Goal: Task Accomplishment & Management: Manage account settings

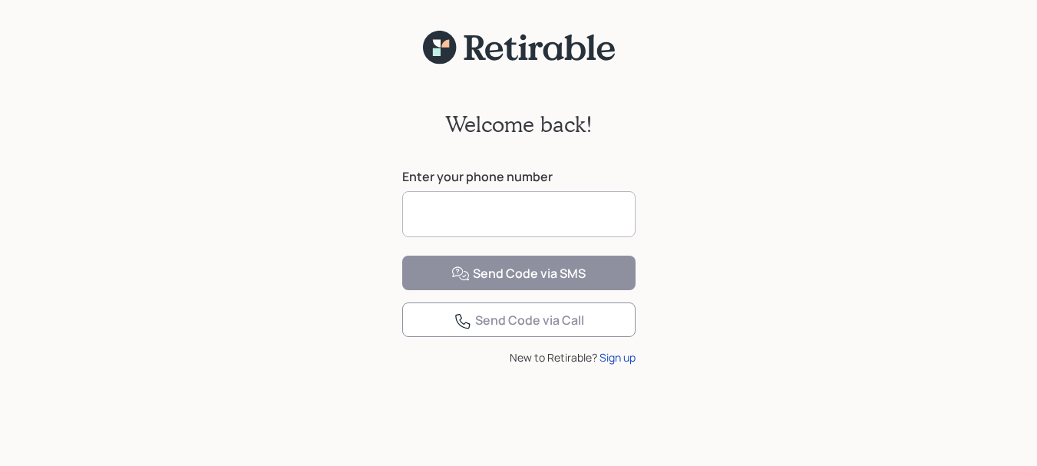
click at [507, 213] on input at bounding box center [518, 214] width 233 height 46
type input "**********"
click at [724, 288] on div "**********" at bounding box center [518, 275] width 1037 height 420
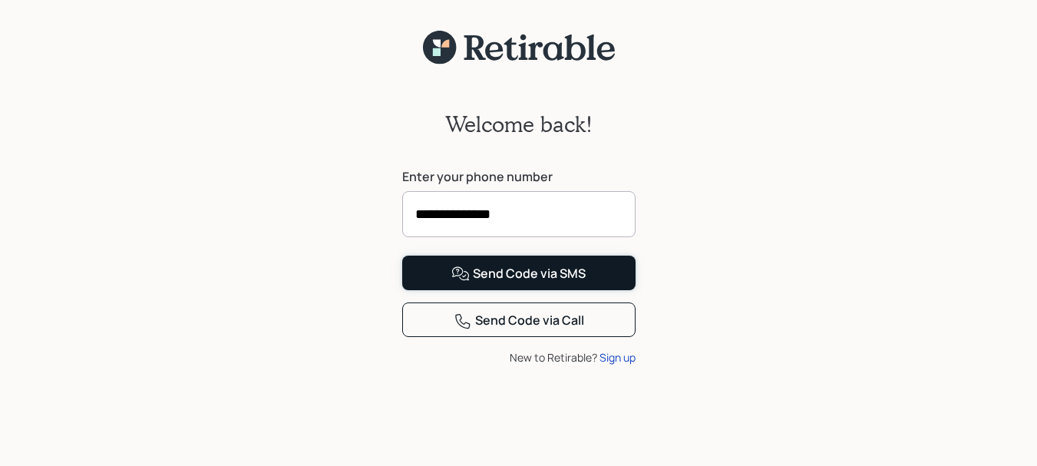
click at [514, 283] on div "Send Code via SMS" at bounding box center [518, 274] width 134 height 18
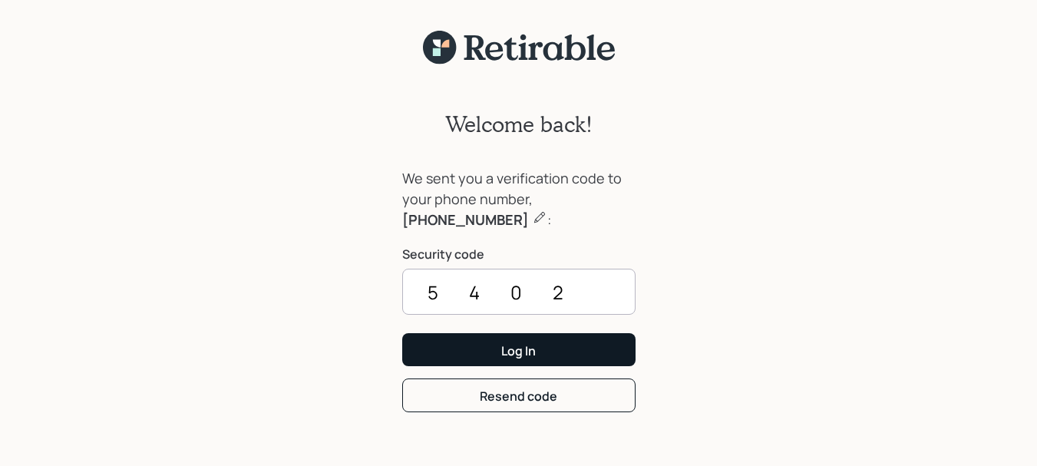
type input "5402"
click at [519, 354] on div "Log In" at bounding box center [518, 350] width 35 height 17
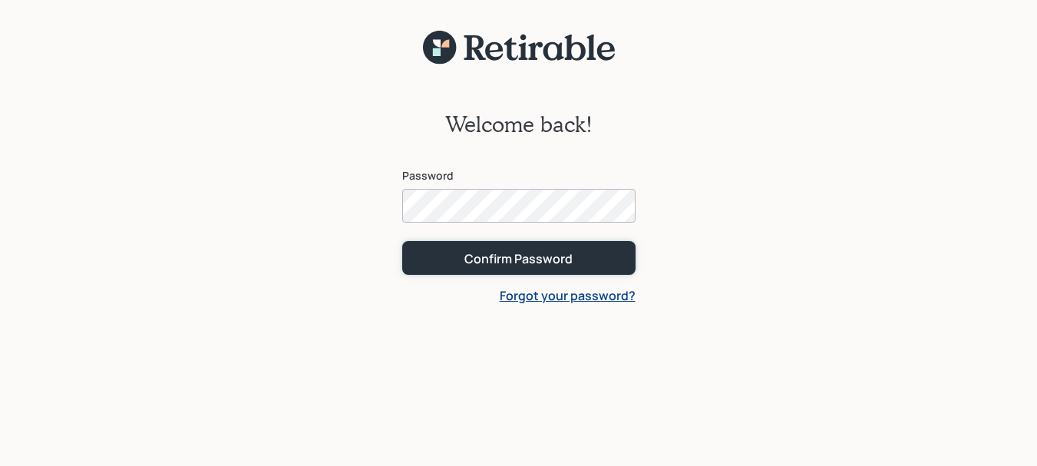
click at [515, 261] on div "Confirm Password" at bounding box center [518, 258] width 108 height 17
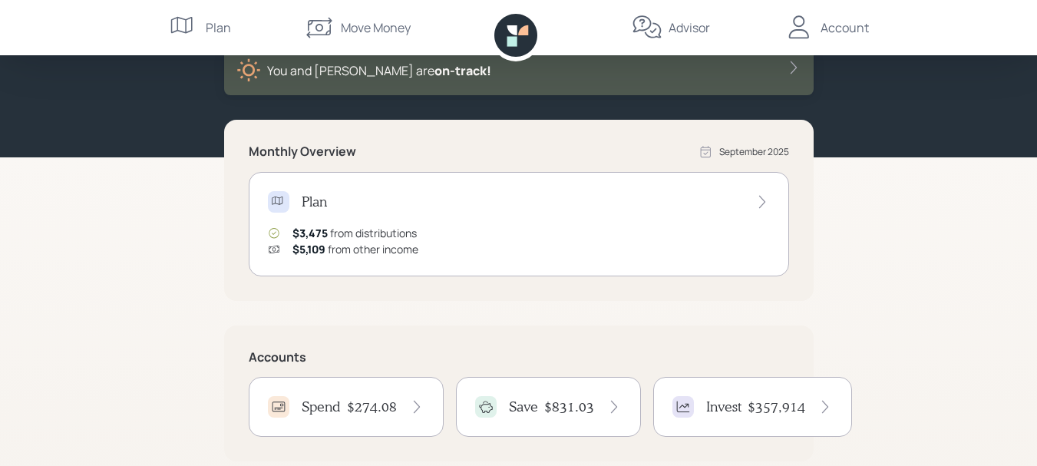
scroll to position [96, 0]
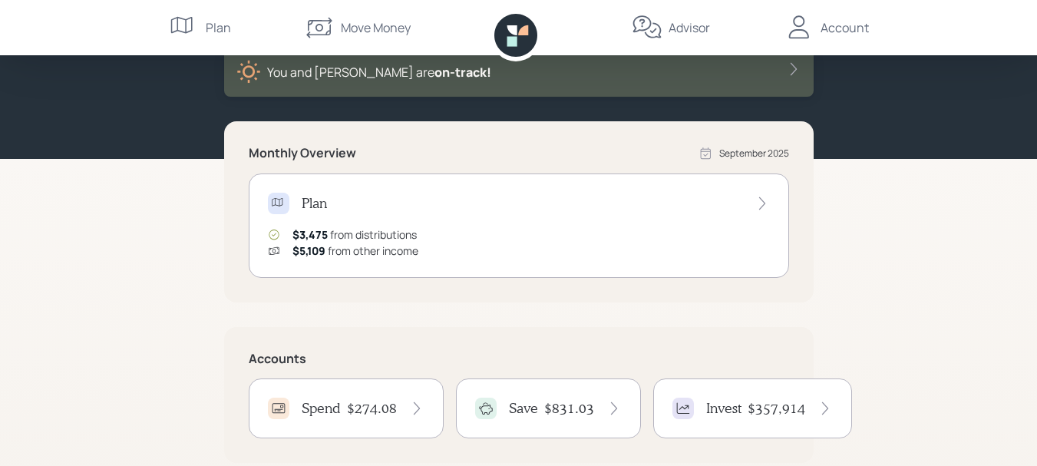
click at [762, 201] on icon at bounding box center [761, 203] width 6 height 13
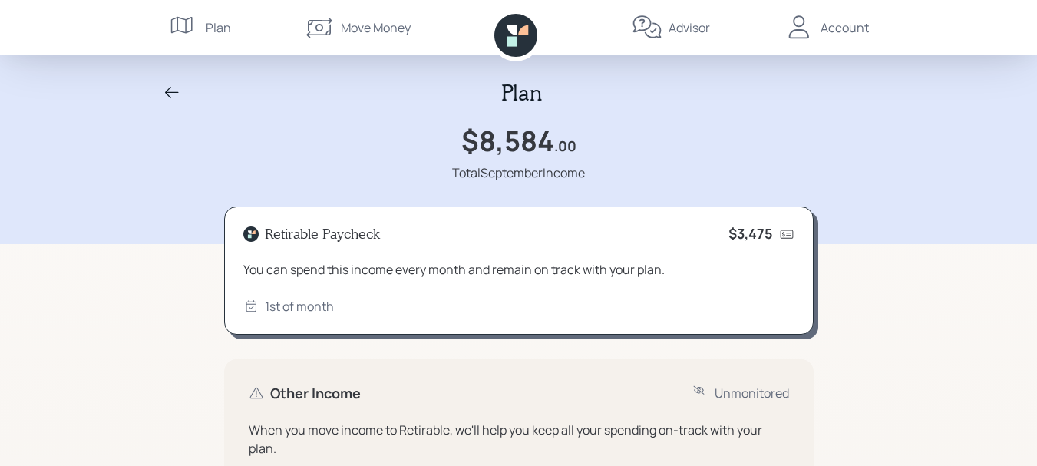
click at [167, 96] on icon at bounding box center [172, 93] width 18 height 18
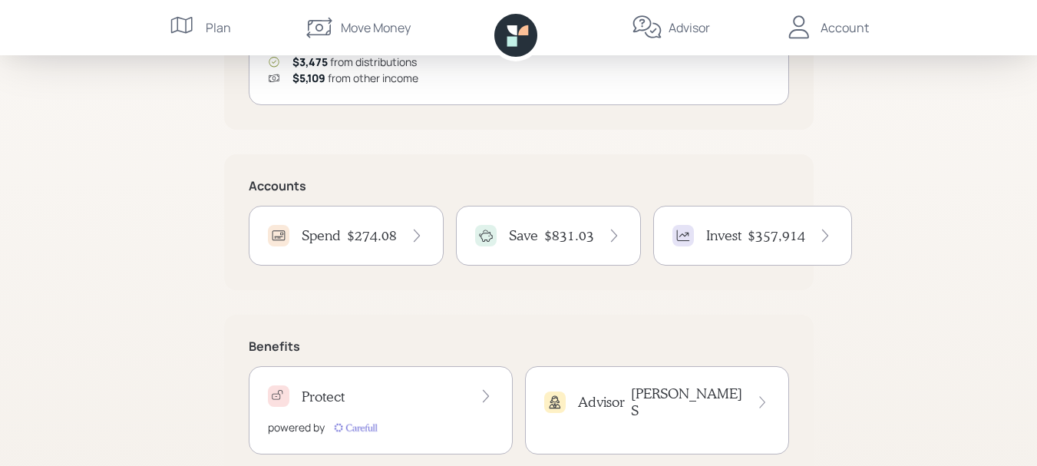
scroll to position [290, 0]
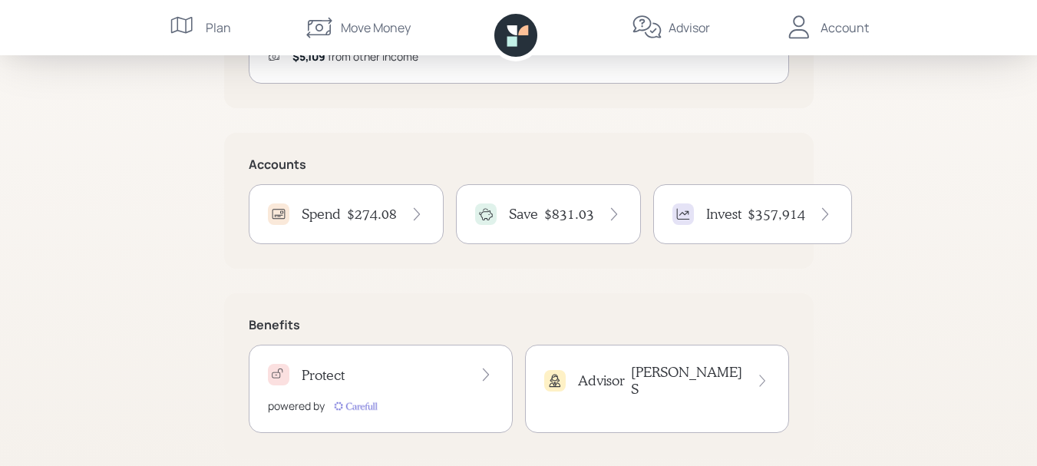
click at [715, 206] on h4 "Invest" at bounding box center [723, 214] width 35 height 17
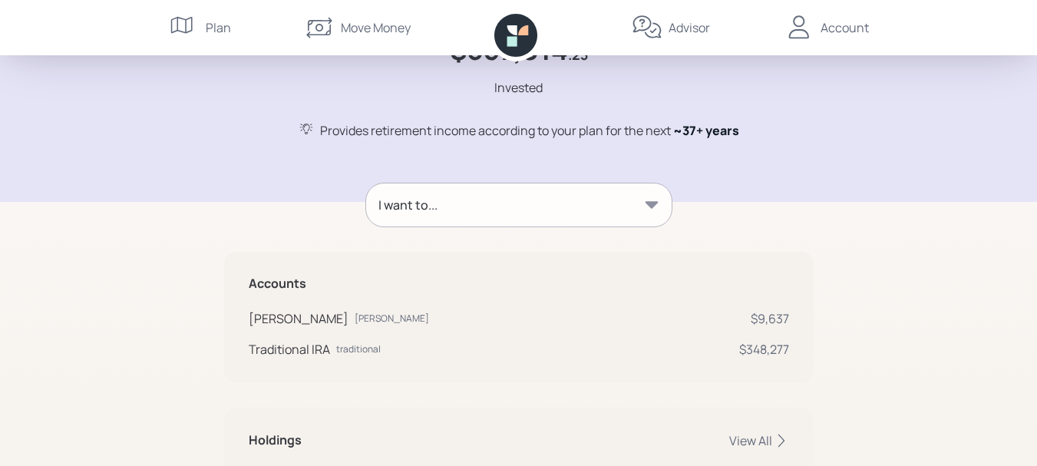
scroll to position [108, 0]
